Goal: Task Accomplishment & Management: Manage account settings

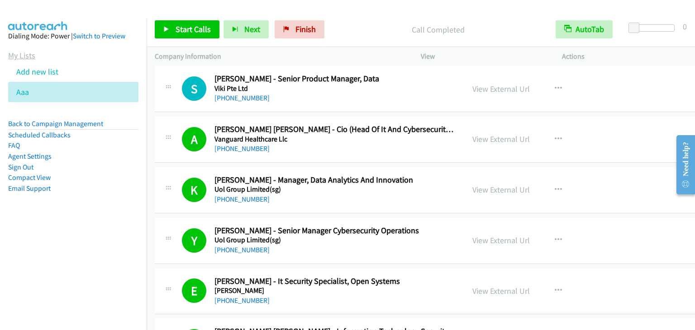
click at [24, 53] on link "My Lists" at bounding box center [21, 55] width 27 height 10
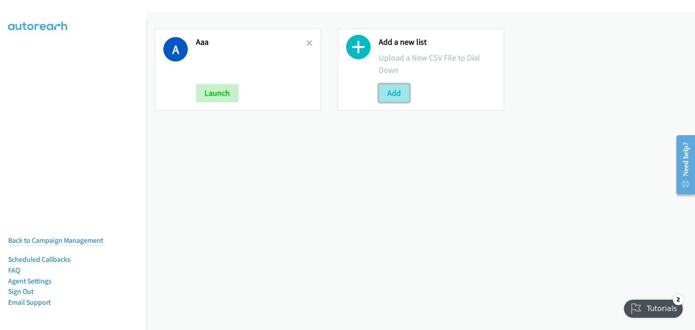
click at [388, 93] on button "Add" at bounding box center [394, 93] width 31 height 18
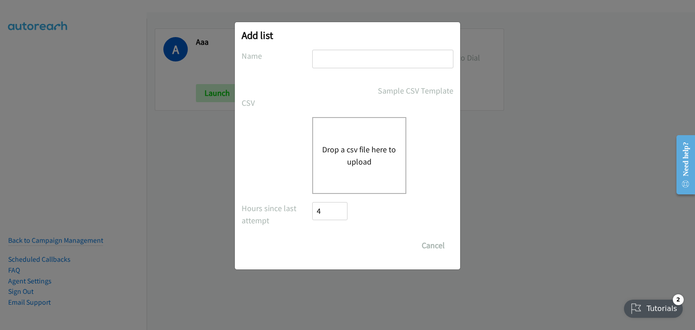
click at [363, 154] on button "Drop a csv file here to upload" at bounding box center [359, 155] width 74 height 24
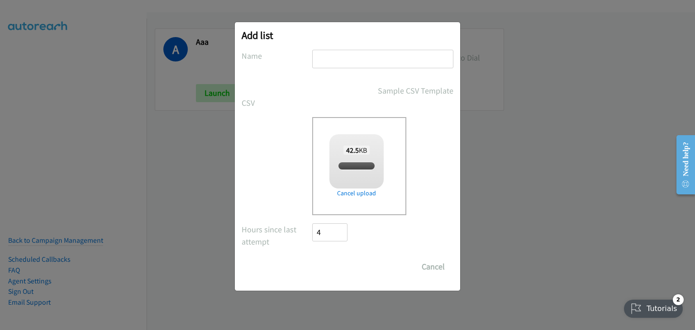
checkbox input "true"
click at [333, 59] on input "text" at bounding box center [382, 59] width 141 height 19
type input "HP"
click at [328, 268] on input "Save List" at bounding box center [335, 267] width 47 height 18
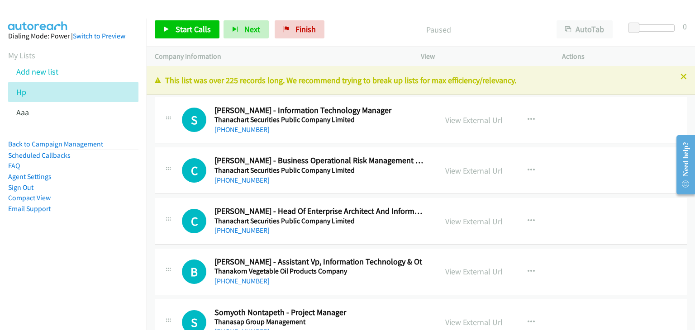
click at [405, 29] on p "Paused" at bounding box center [439, 30] width 204 height 12
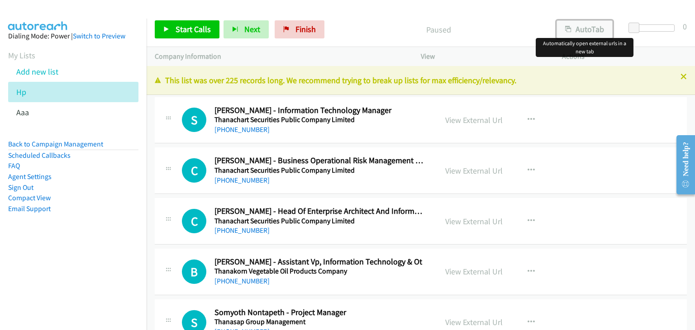
click at [581, 28] on button "AutoTab" at bounding box center [584, 29] width 56 height 18
click at [483, 122] on link "View External Url" at bounding box center [473, 120] width 57 height 10
